Goal: Transaction & Acquisition: Purchase product/service

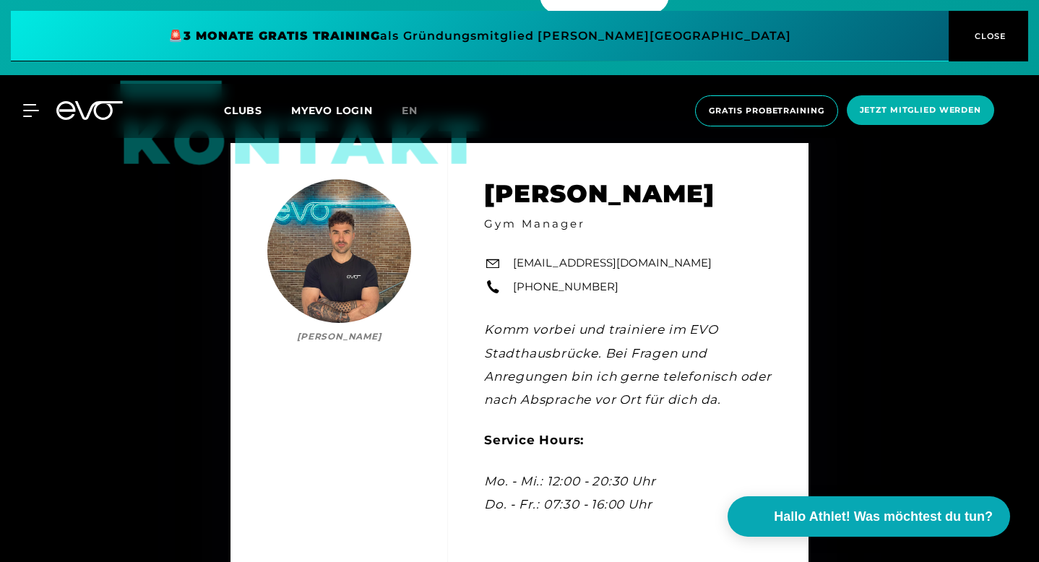
scroll to position [4304, 0]
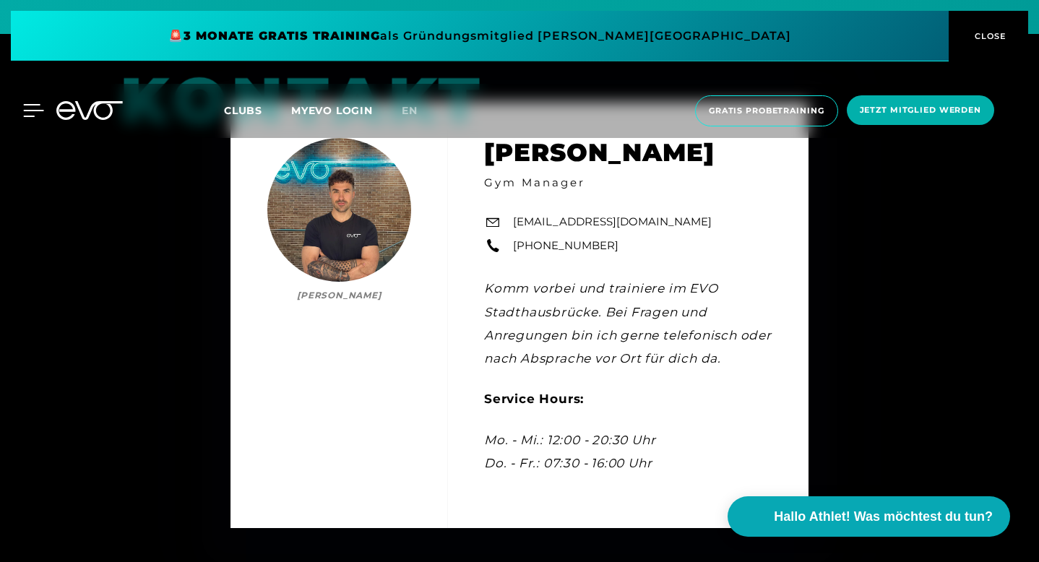
click at [43, 112] on icon at bounding box center [33, 110] width 21 height 13
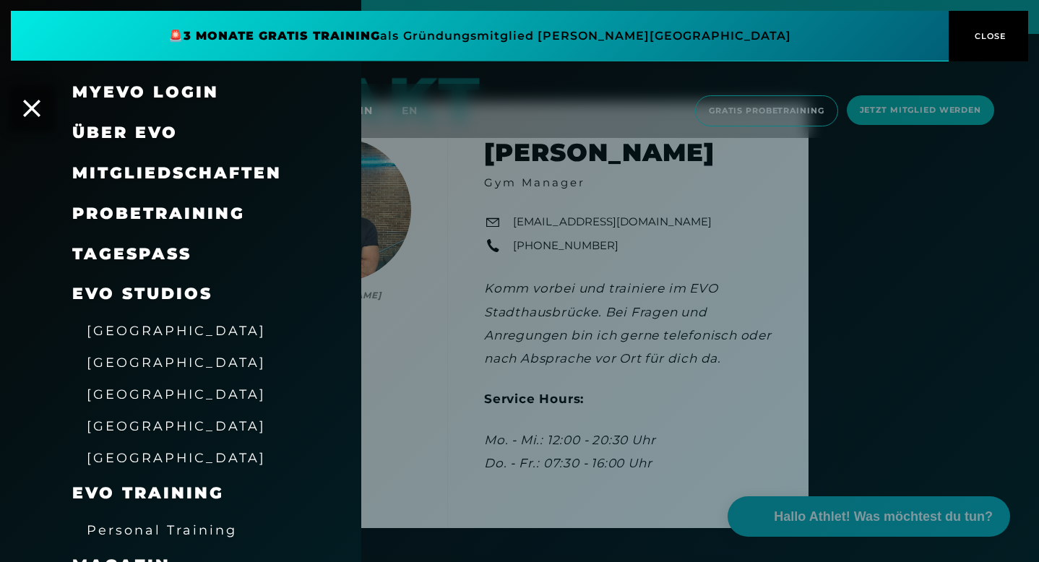
click at [185, 224] on div "Probetraining" at bounding box center [158, 213] width 173 height 23
click at [189, 218] on span "Probetraining" at bounding box center [158, 214] width 173 height 20
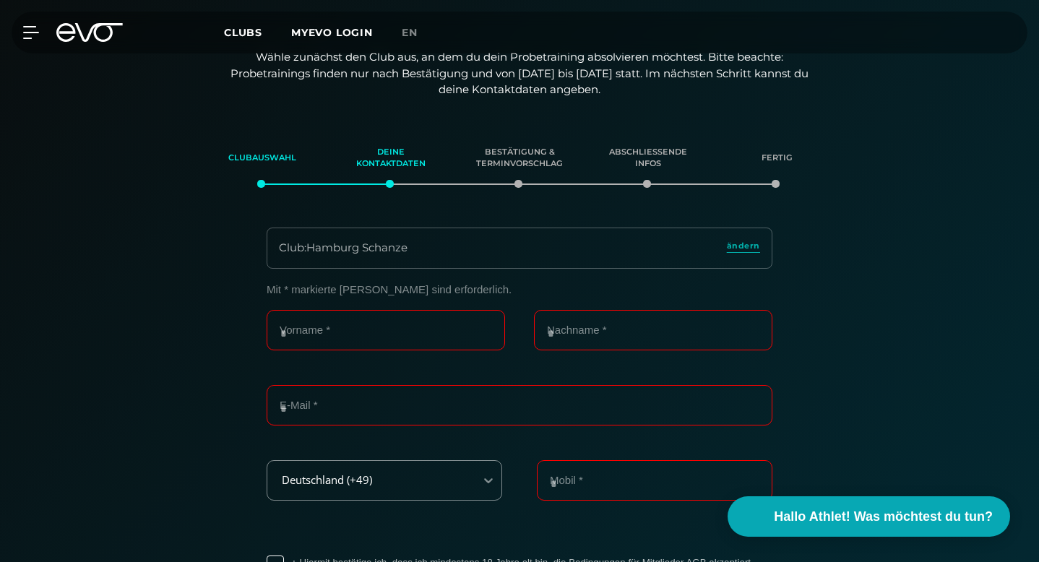
scroll to position [248, 0]
click at [25, 33] on icon at bounding box center [34, 33] width 20 height 12
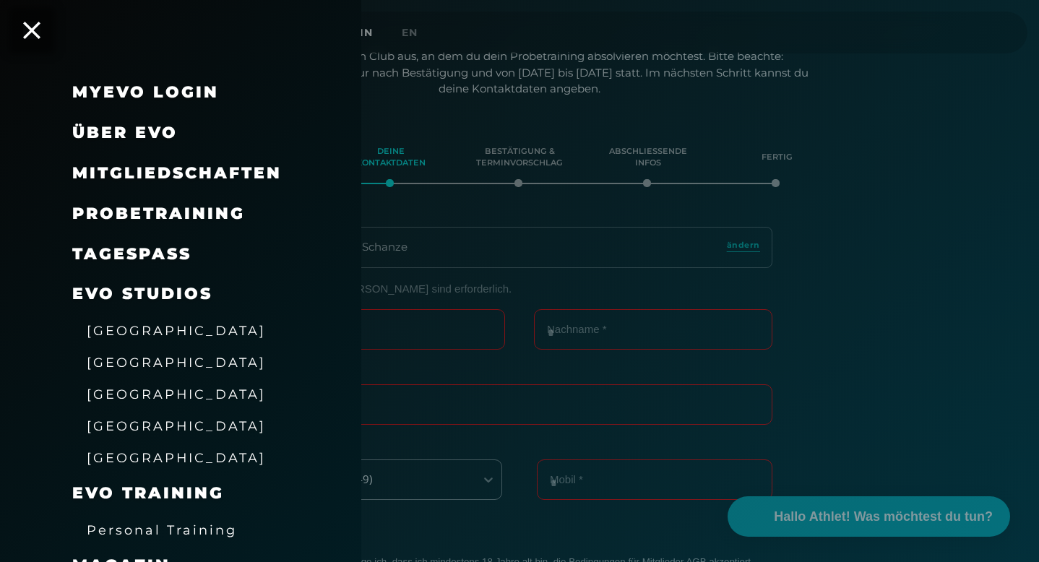
click at [177, 175] on span "Mitgliedschaften" at bounding box center [177, 173] width 210 height 20
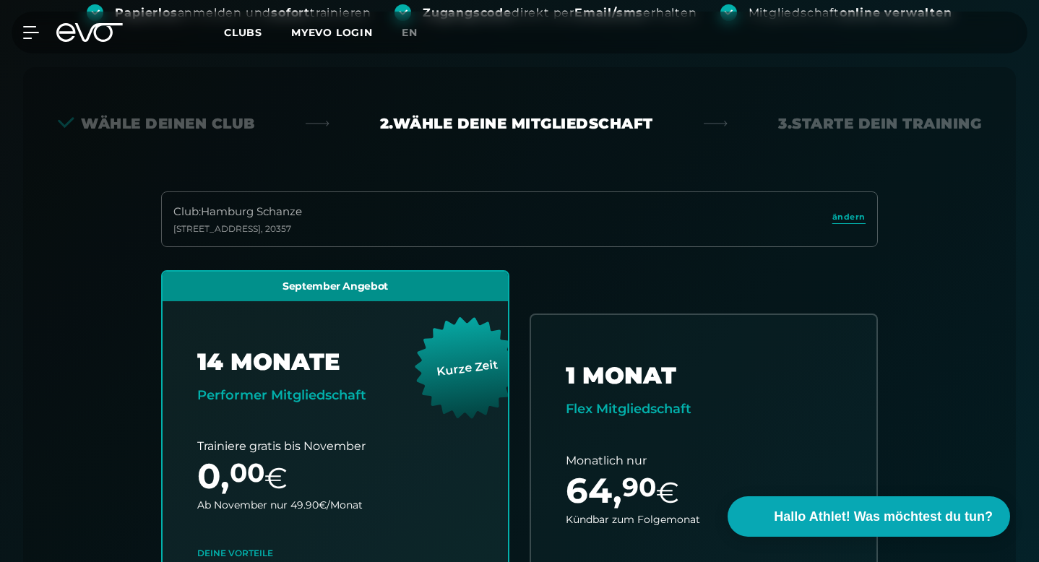
scroll to position [319, 0]
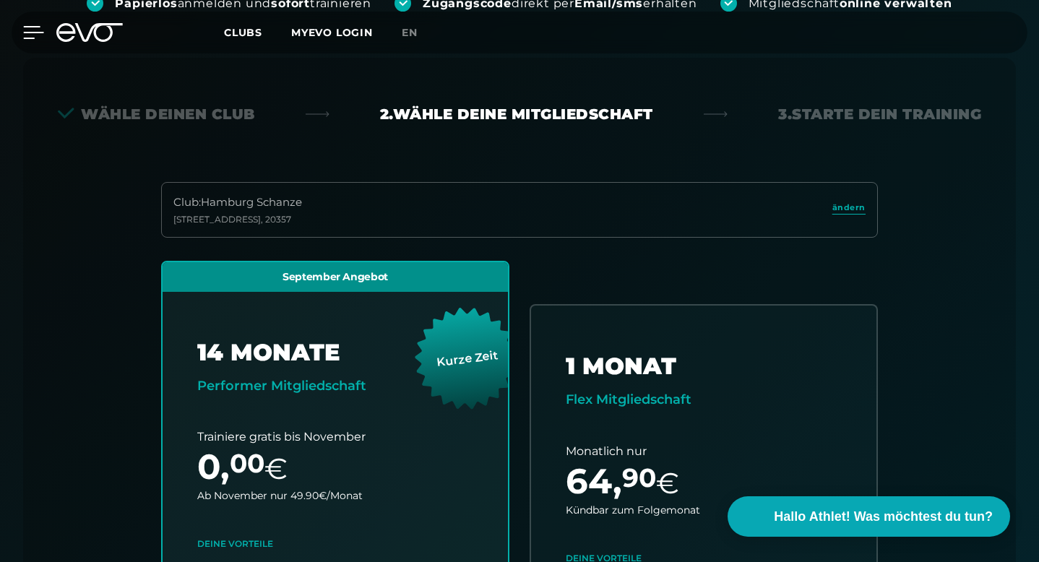
click at [33, 31] on icon at bounding box center [33, 32] width 21 height 13
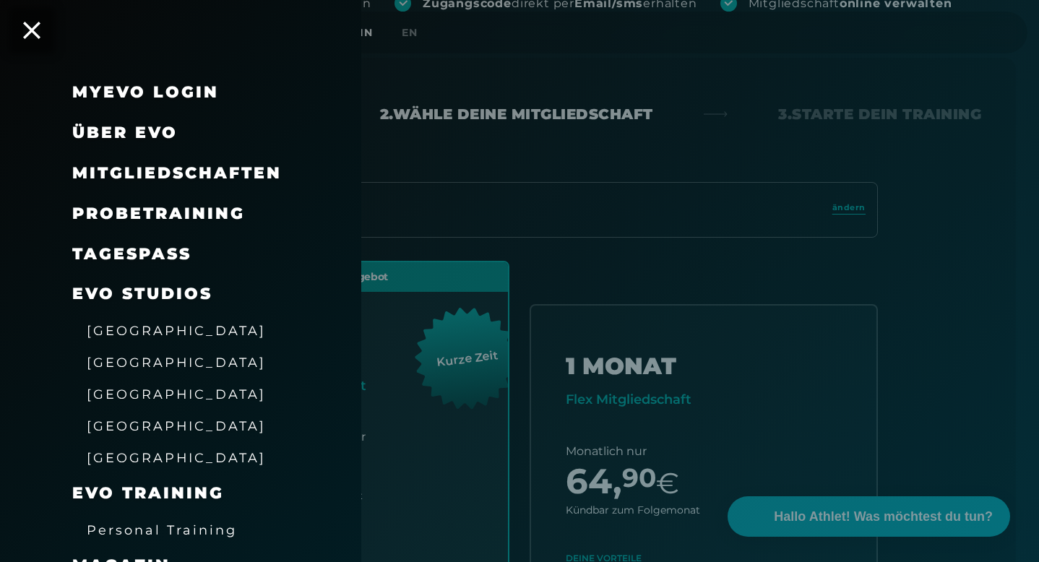
click at [132, 238] on div "TAGESPASS" at bounding box center [198, 254] width 253 height 40
click at [134, 253] on link "TAGESPASS" at bounding box center [131, 254] width 119 height 20
